Goal: Communication & Community: Answer question/provide support

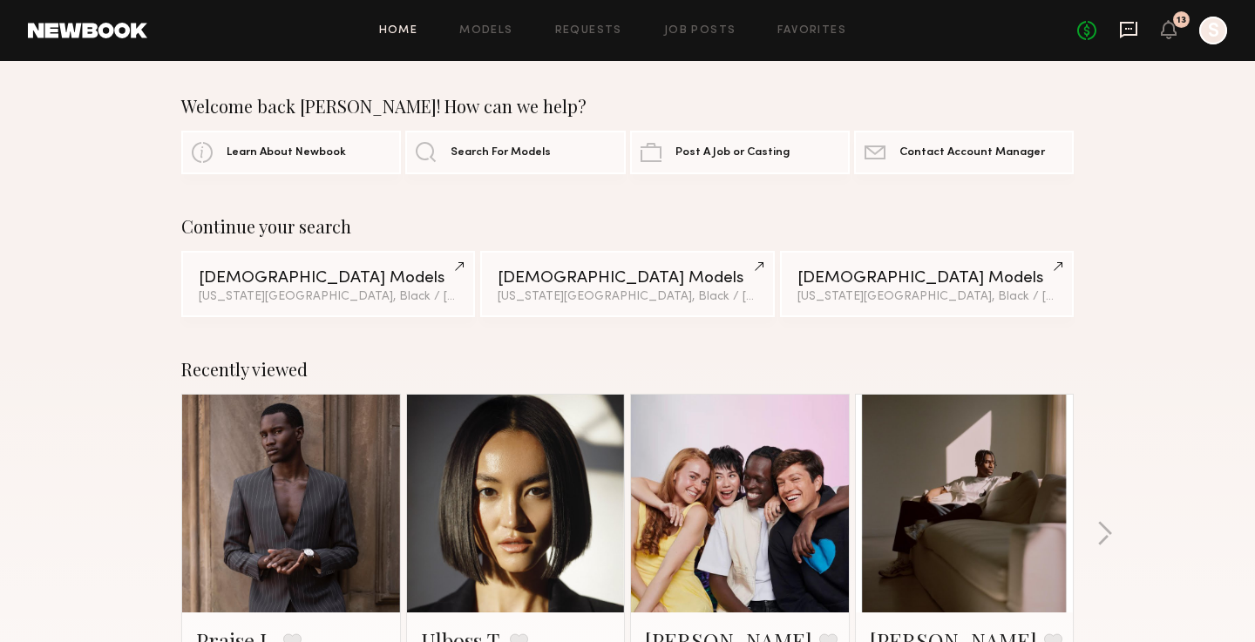
click at [1123, 38] on icon at bounding box center [1128, 29] width 19 height 19
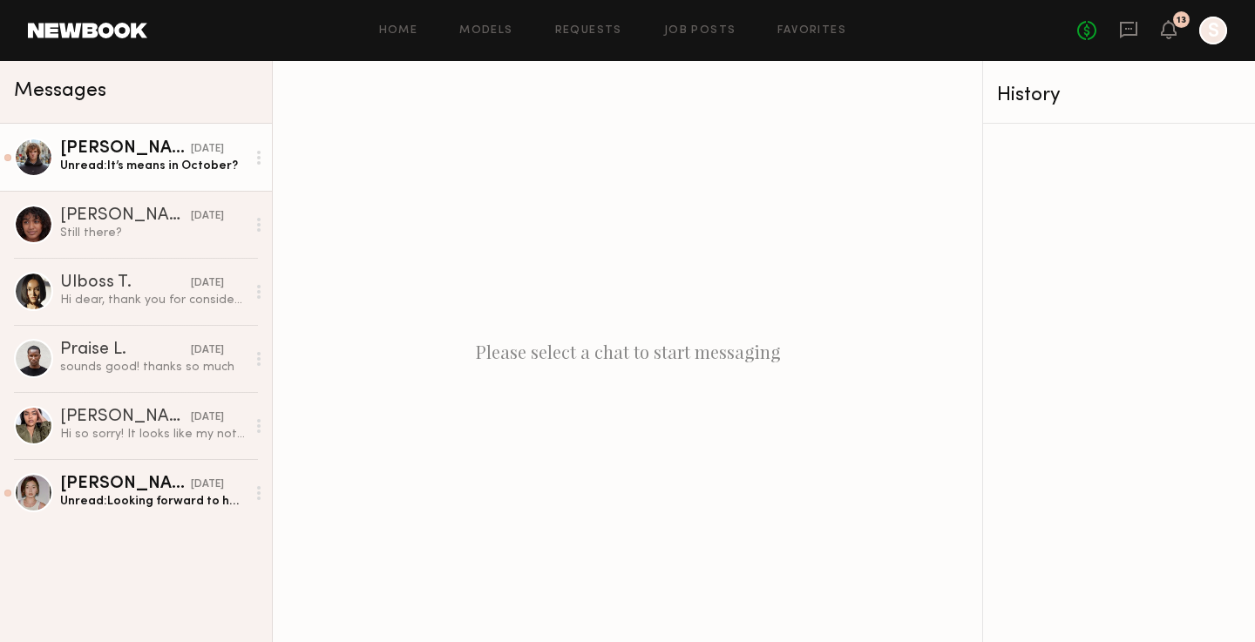
click at [87, 148] on div "[PERSON_NAME]" at bounding box center [125, 148] width 131 height 17
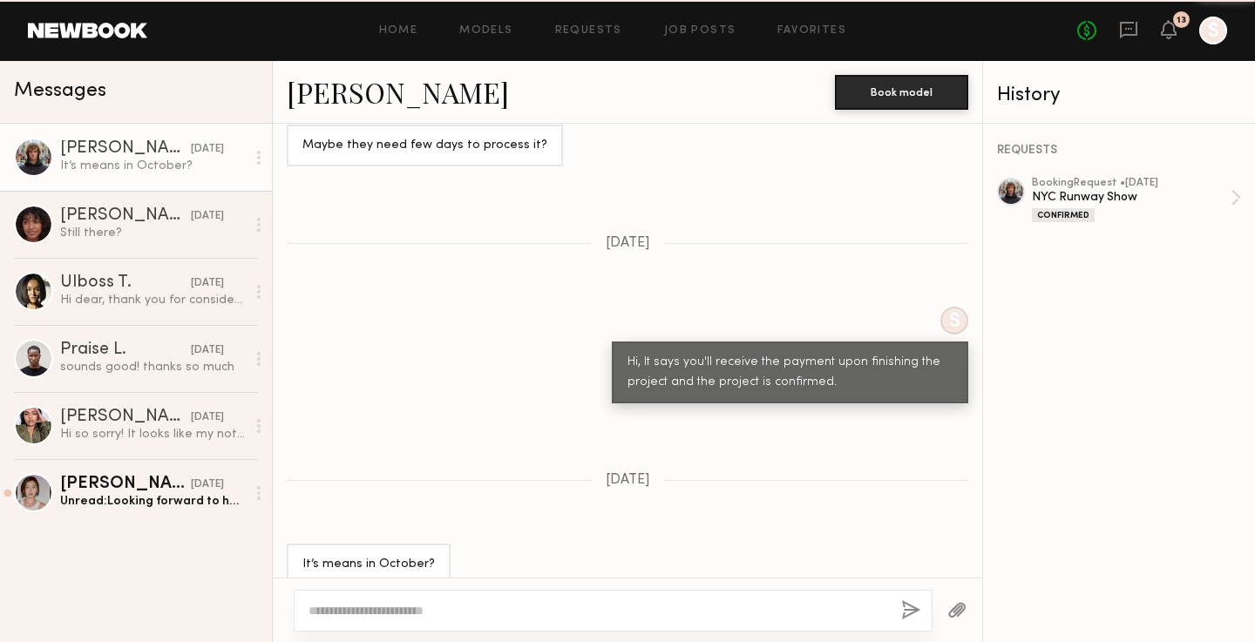
scroll to position [1168, 0]
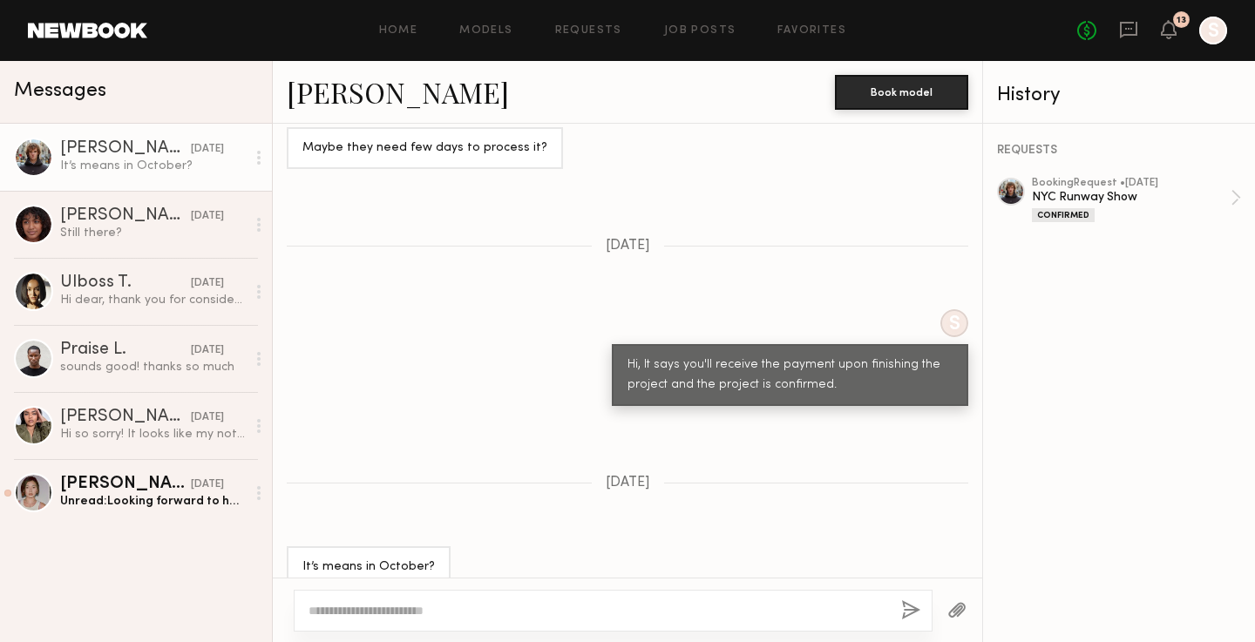
click at [593, 612] on textarea at bounding box center [598, 610] width 579 height 17
click at [403, 616] on textarea "**********" at bounding box center [598, 610] width 579 height 17
click at [628, 611] on textarea "**********" at bounding box center [598, 610] width 579 height 17
click at [696, 606] on textarea "**********" at bounding box center [598, 610] width 579 height 17
type textarea "**********"
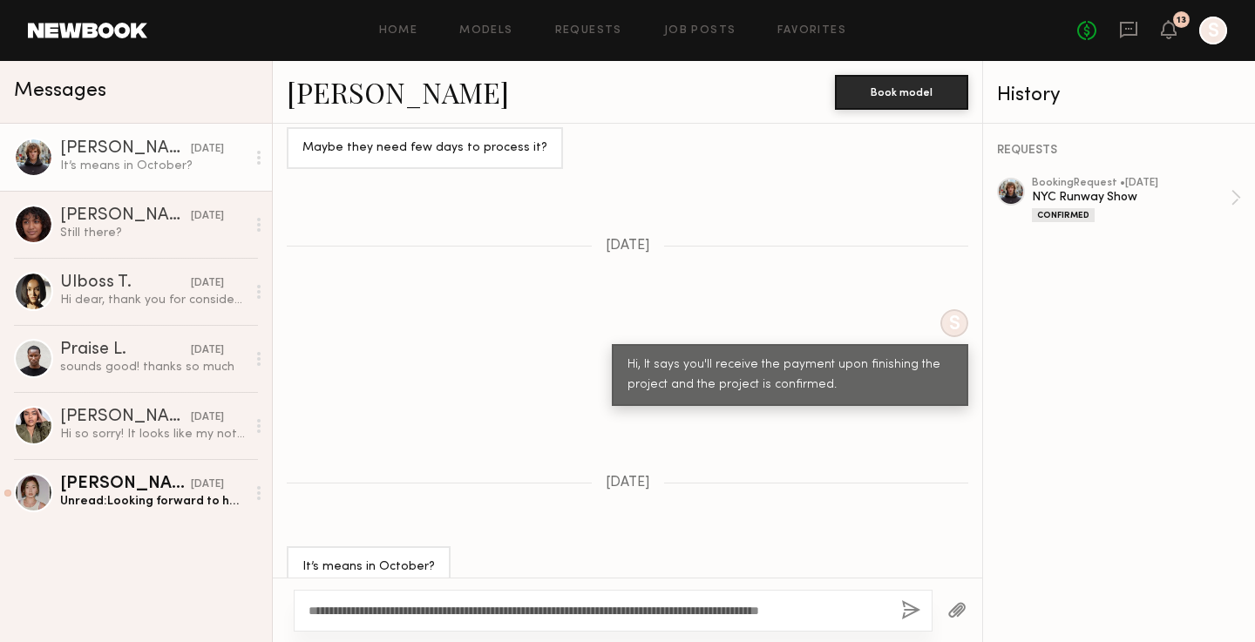
click at [914, 607] on button "button" at bounding box center [910, 612] width 19 height 22
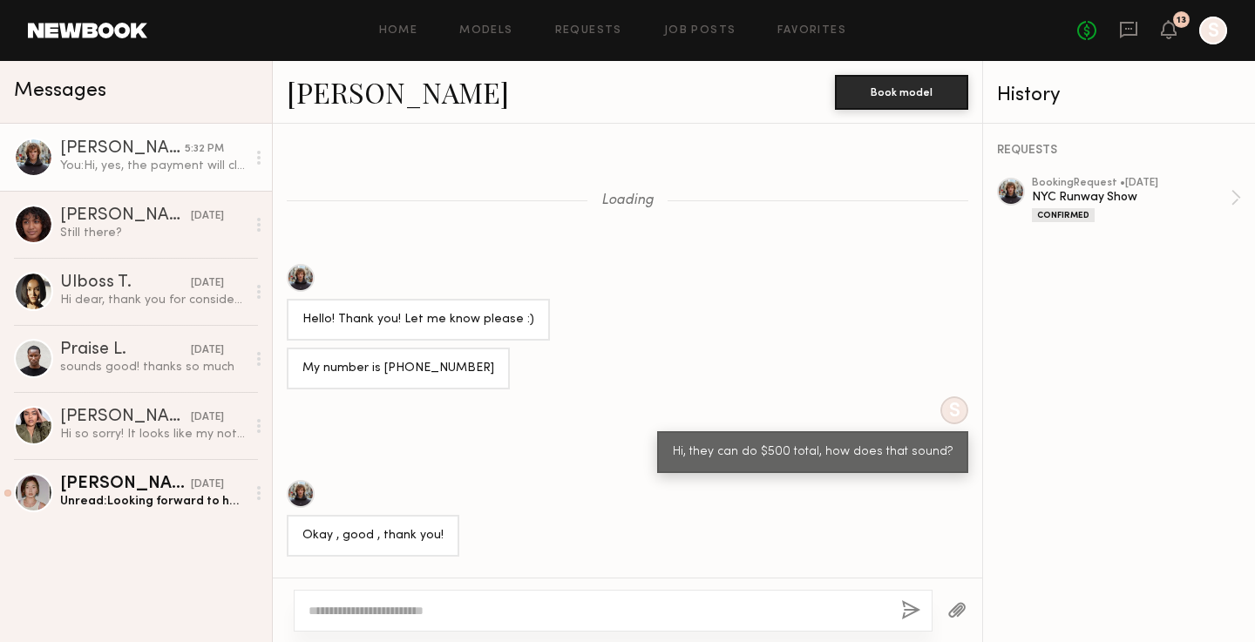
scroll to position [1244, 0]
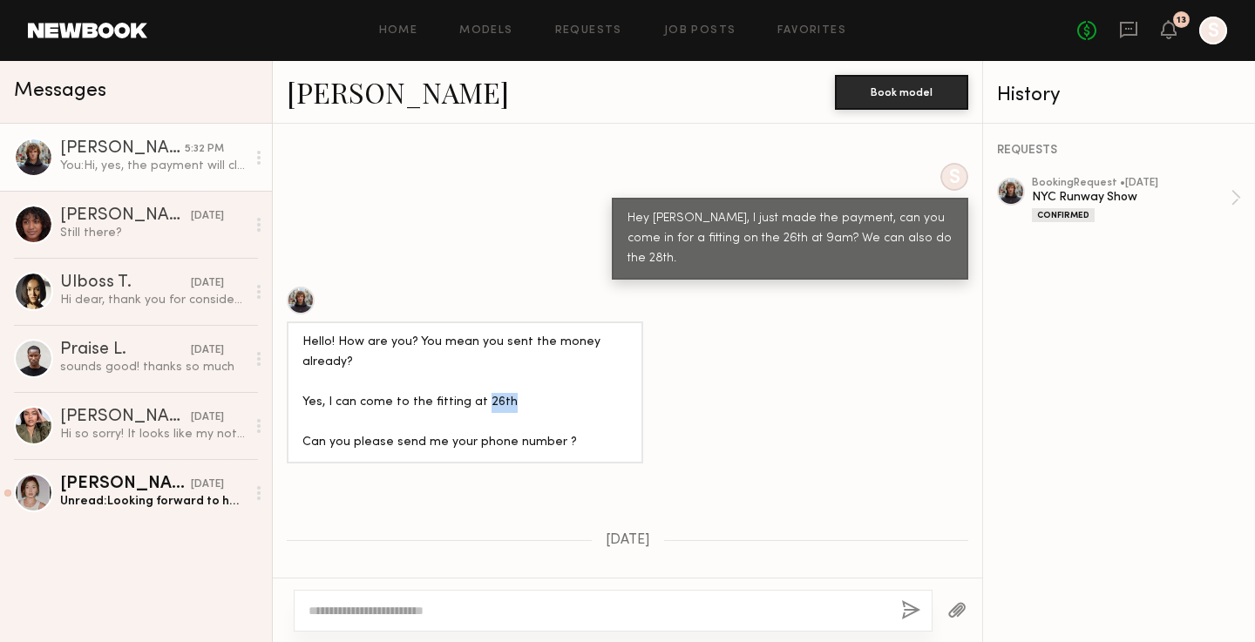
drag, startPoint x: 517, startPoint y: 379, endPoint x: 475, endPoint y: 378, distance: 41.8
click at [475, 378] on div "Hello! How are you? You mean you sent the money already? Yes, I can come to the…" at bounding box center [464, 393] width 325 height 120
drag, startPoint x: 770, startPoint y: 233, endPoint x: 701, endPoint y: 232, distance: 68.9
click at [701, 232] on div "Hey [PERSON_NAME], I just made the payment, can you come in for a fitting on th…" at bounding box center [790, 239] width 325 height 60
copy div "26th at 9am?"
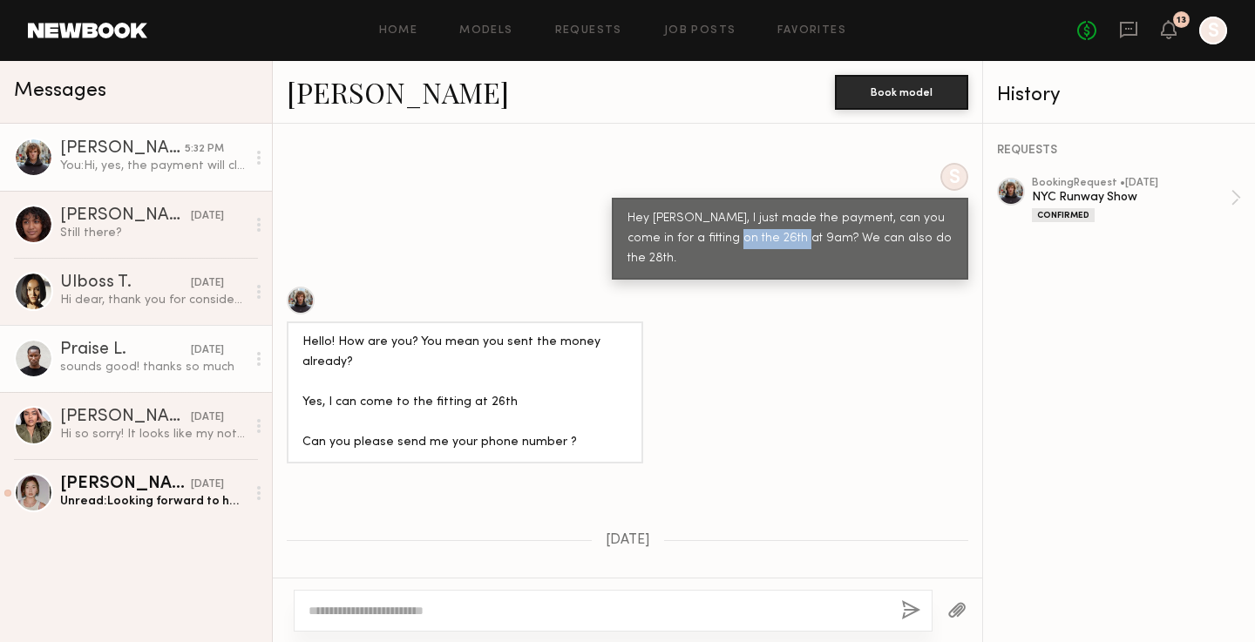
click at [112, 353] on div "Praise L." at bounding box center [125, 350] width 131 height 17
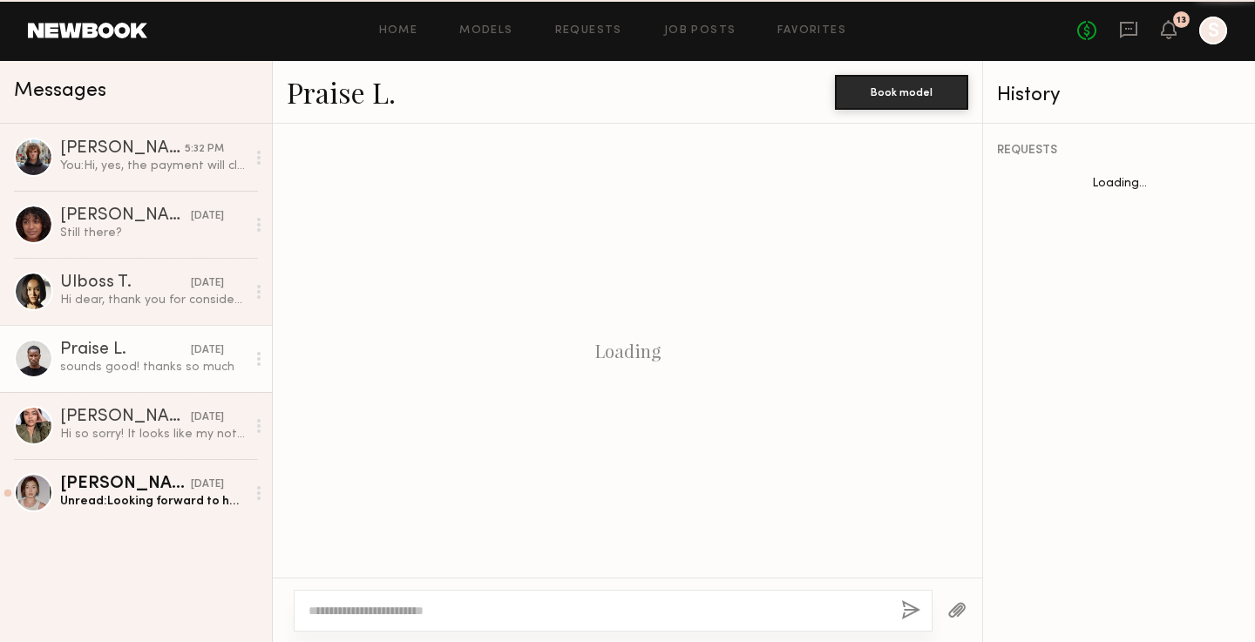
scroll to position [766, 0]
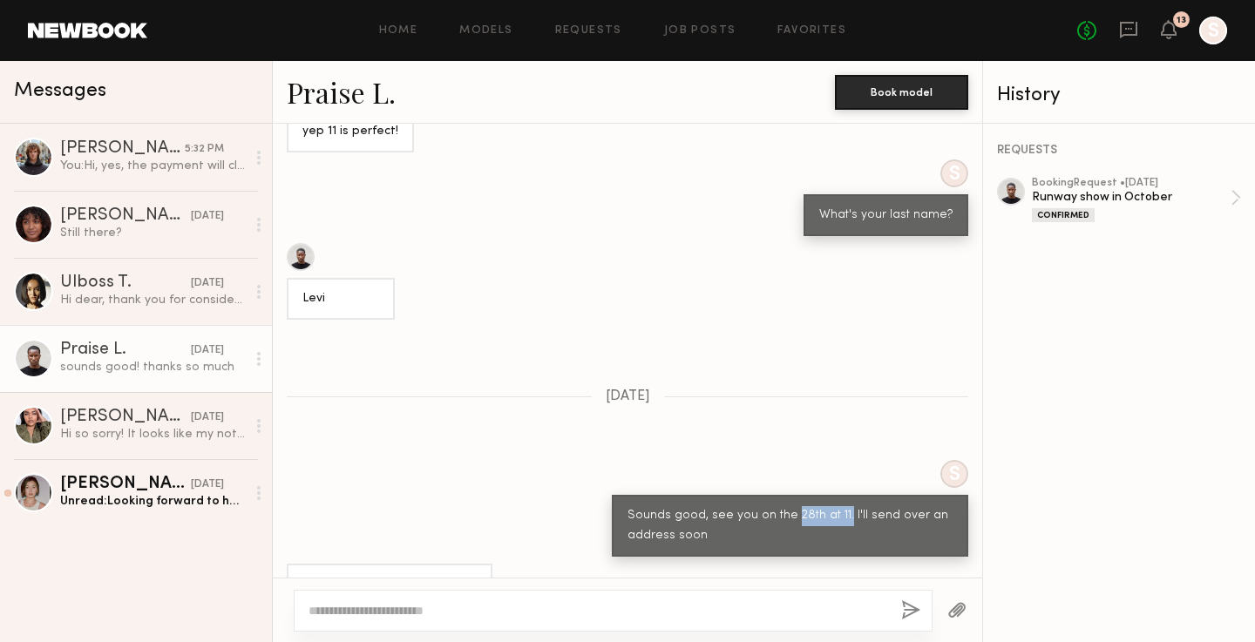
drag, startPoint x: 841, startPoint y: 470, endPoint x: 791, endPoint y: 472, distance: 49.7
click at [791, 506] on div "Sounds good, see you on the 28th at 11. I'll send over an address soon" at bounding box center [790, 526] width 325 height 40
copy div "28th at 11."
click at [1054, 425] on div "REQUESTS booking Request • [DATE] Runway show in October Confirmed" at bounding box center [1119, 383] width 272 height 519
click at [1177, 33] on div "No fees up to $5,000 13 S" at bounding box center [1152, 31] width 150 height 28
